Goal: Transaction & Acquisition: Purchase product/service

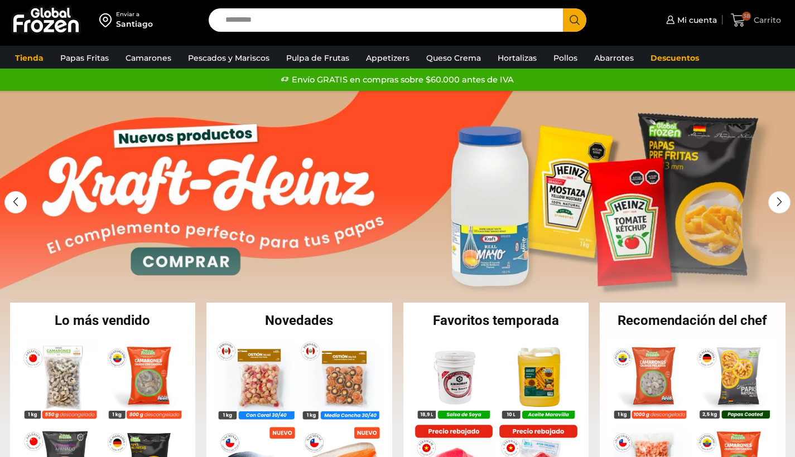
click at [742, 21] on icon at bounding box center [738, 19] width 15 height 13
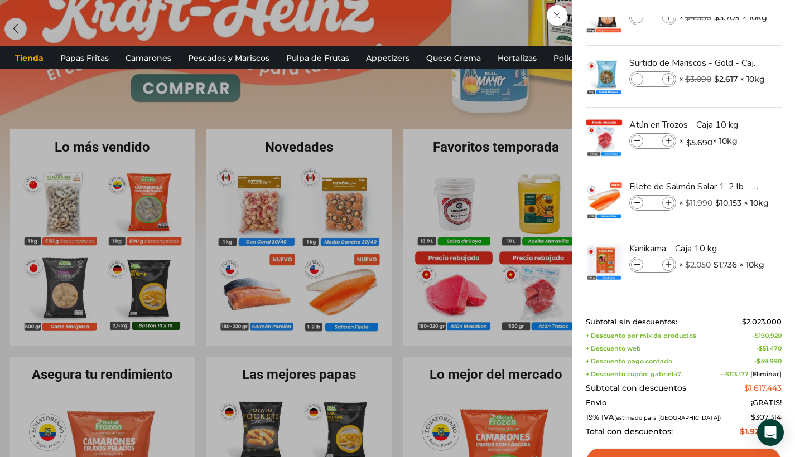
scroll to position [180, 0]
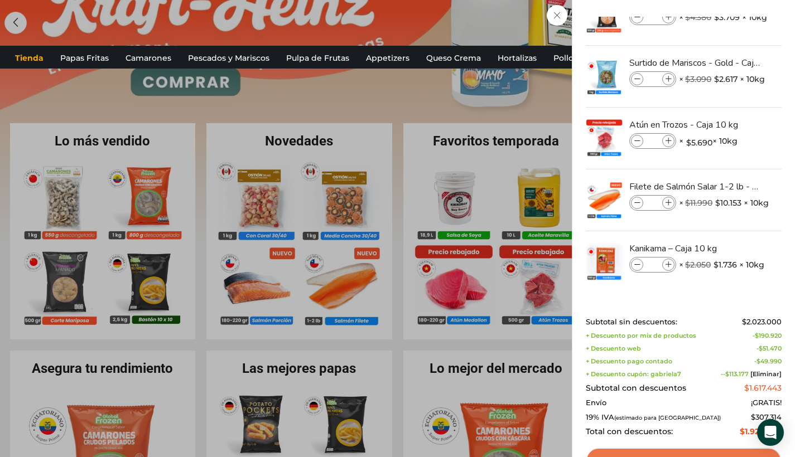
click at [662, 453] on link "Ver carrito" at bounding box center [684, 461] width 196 height 26
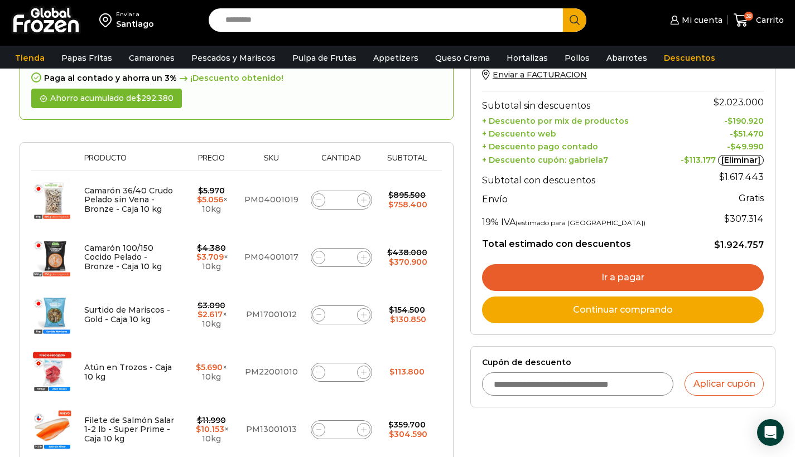
click at [641, 310] on link "Continuar comprando" at bounding box center [623, 310] width 282 height 27
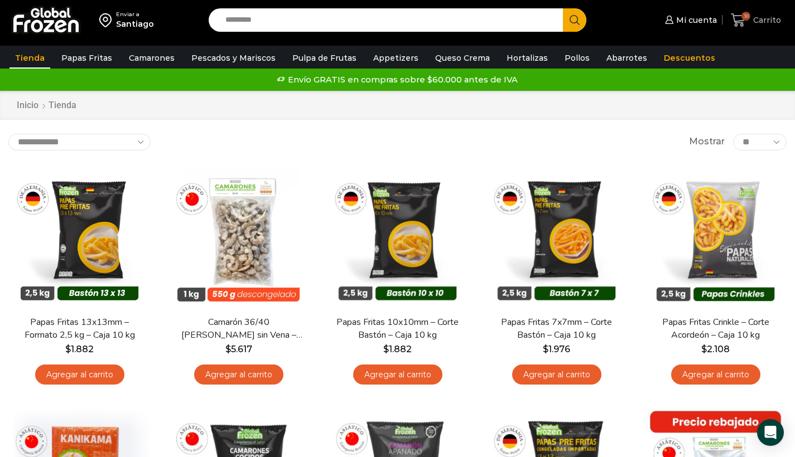
click at [750, 22] on span "38" at bounding box center [741, 20] width 20 height 15
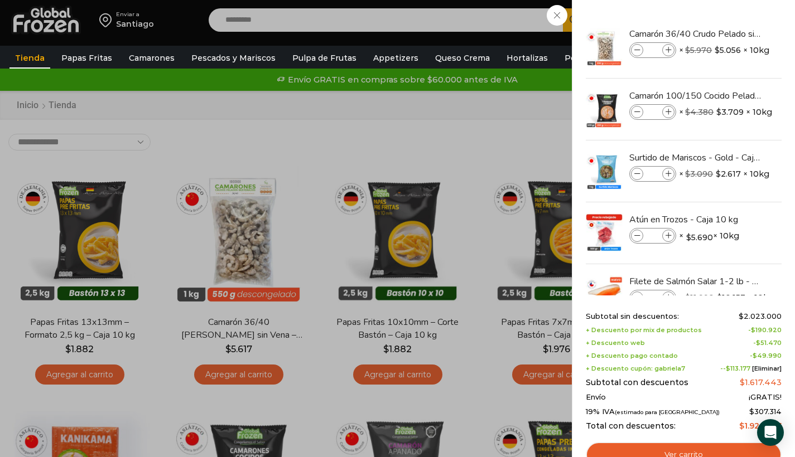
scroll to position [245, 0]
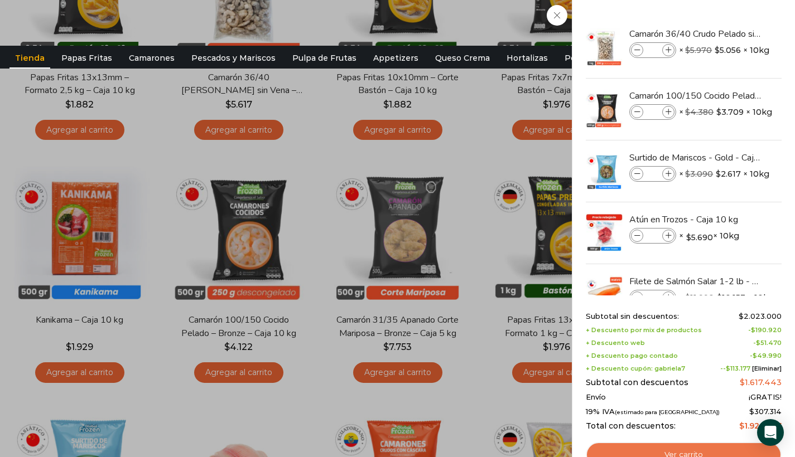
click at [670, 450] on link "Ver carrito" at bounding box center [684, 455] width 196 height 26
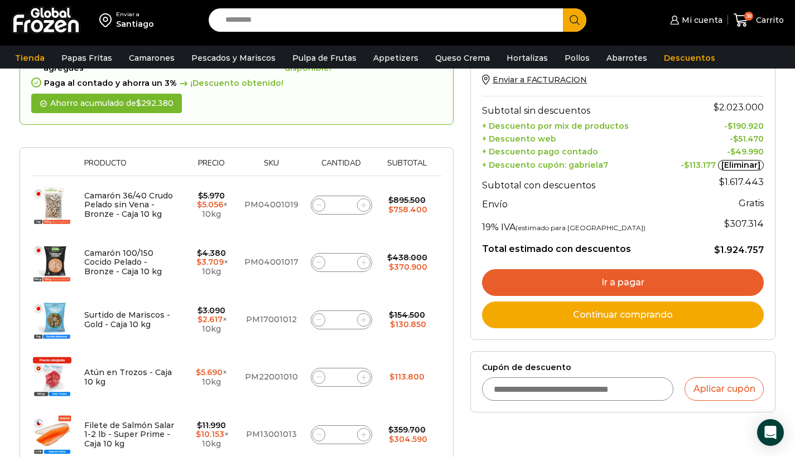
click at [654, 282] on link "Ir a pagar" at bounding box center [623, 282] width 282 height 27
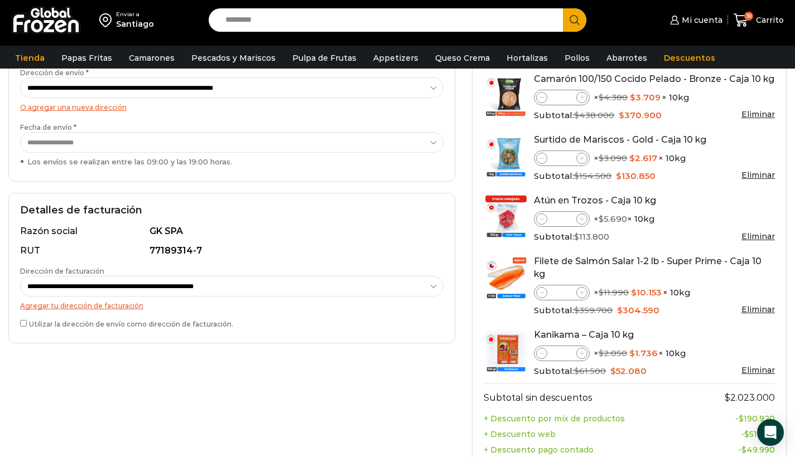
scroll to position [500, 0]
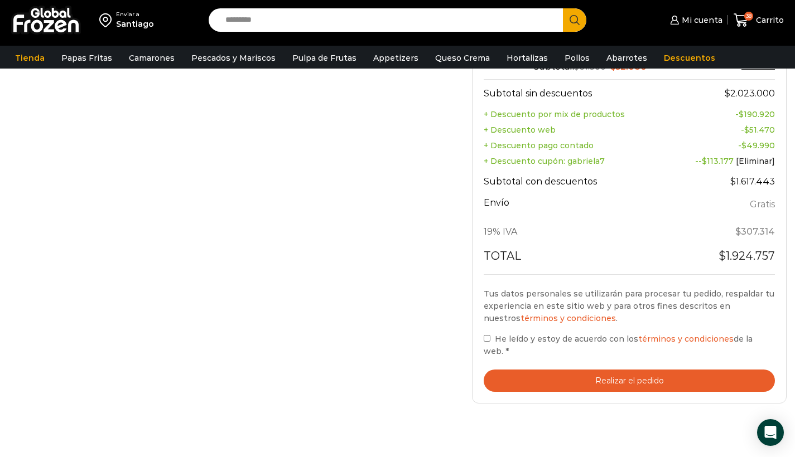
click at [606, 376] on button "Realizar el pedido" at bounding box center [629, 381] width 291 height 23
